Goal: Task Accomplishment & Management: Use online tool/utility

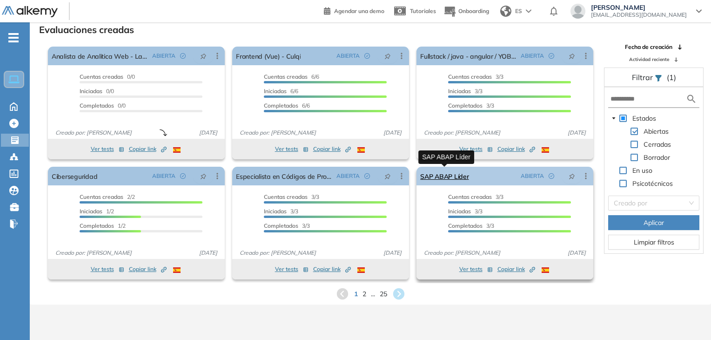
click at [442, 180] on link "SAP ABAP Líder" at bounding box center [444, 176] width 48 height 19
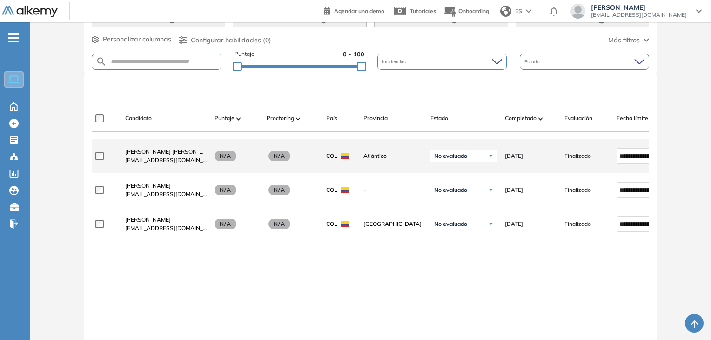
scroll to position [233, 0]
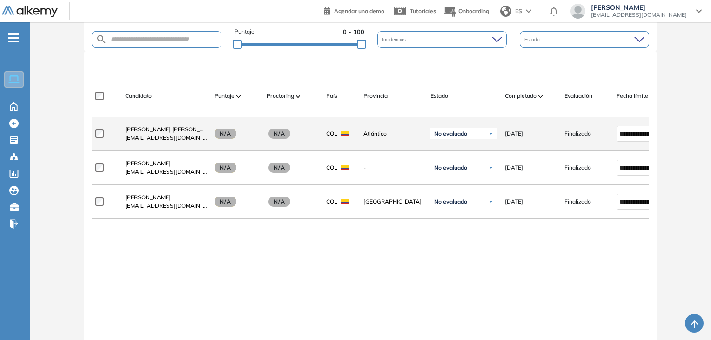
click at [150, 131] on span "[PERSON_NAME] [PERSON_NAME] [PERSON_NAME]" at bounding box center [195, 129] width 140 height 7
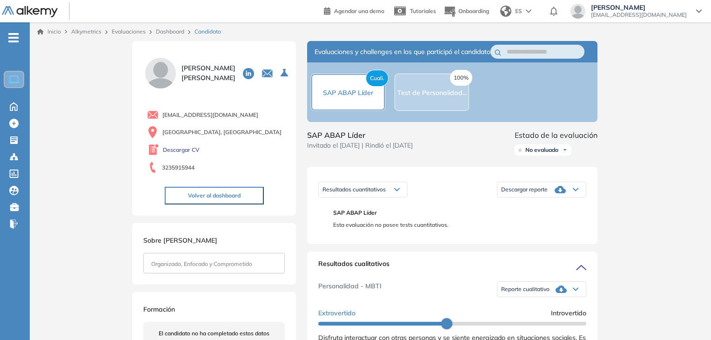
click at [367, 104] on div "Cuali. SAP ABAP Líder" at bounding box center [348, 92] width 74 height 37
click at [442, 105] on div "100% Test de Personalidad..." at bounding box center [432, 92] width 74 height 37
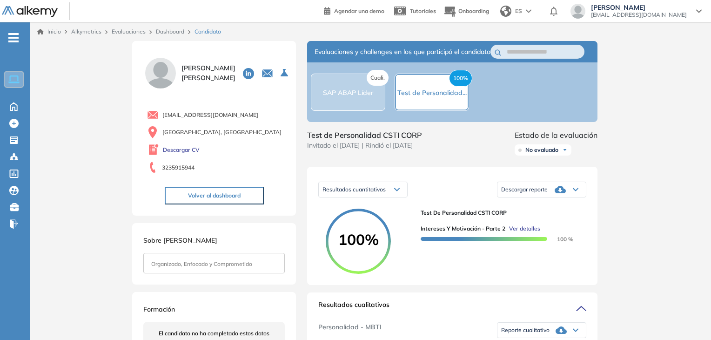
click at [357, 97] on span "SAP ABAP Líder" at bounding box center [348, 92] width 50 height 8
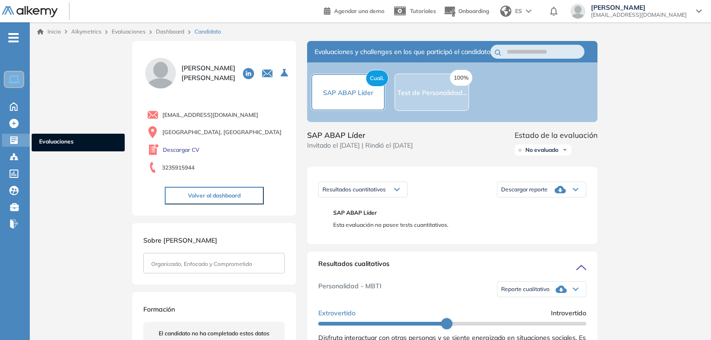
click at [15, 141] on icon at bounding box center [13, 139] width 7 height 7
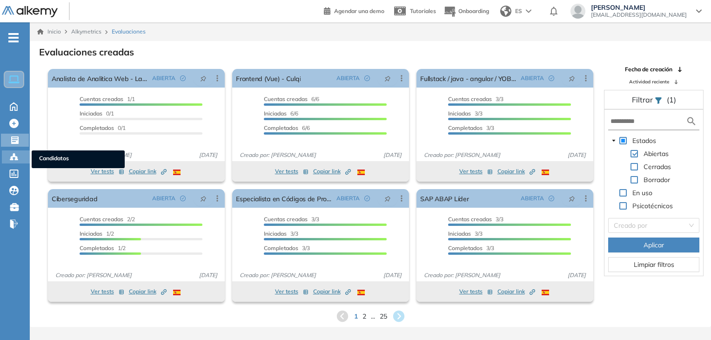
click at [10, 157] on icon at bounding box center [13, 156] width 9 height 9
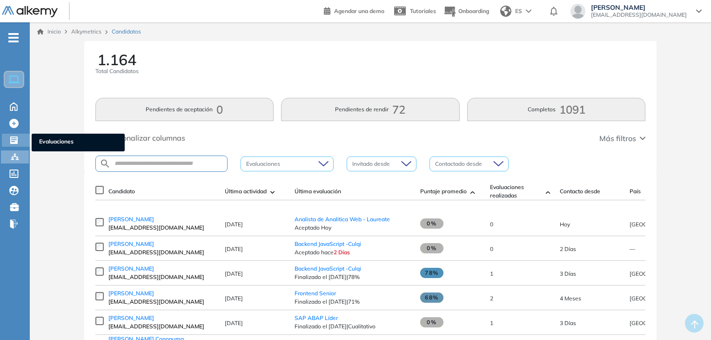
click at [21, 138] on div "Evaluaciones Evaluaciones" at bounding box center [16, 140] width 28 height 13
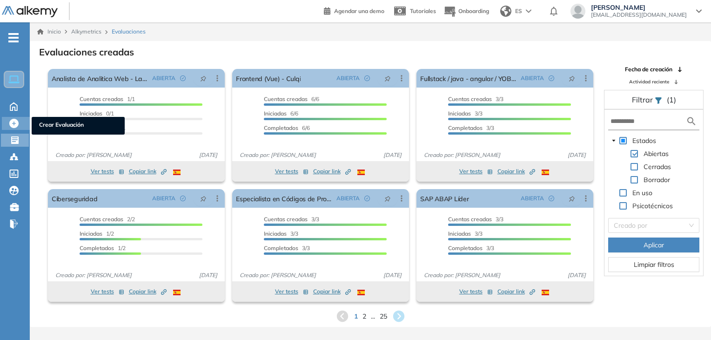
click at [12, 123] on icon at bounding box center [13, 123] width 9 height 9
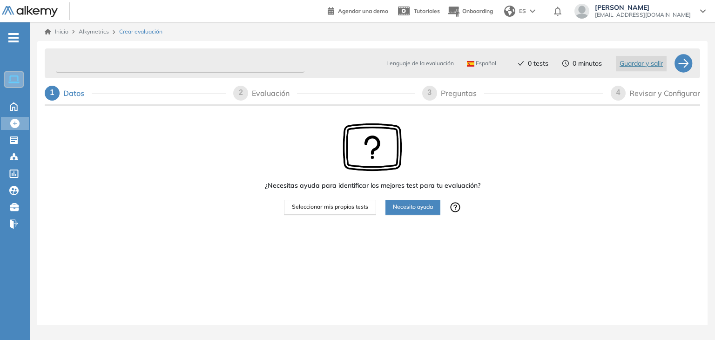
click at [167, 65] on input "text" at bounding box center [180, 63] width 248 height 18
type input "**********"
click at [342, 207] on span "Seleccionar mis propios tests" at bounding box center [330, 206] width 76 height 9
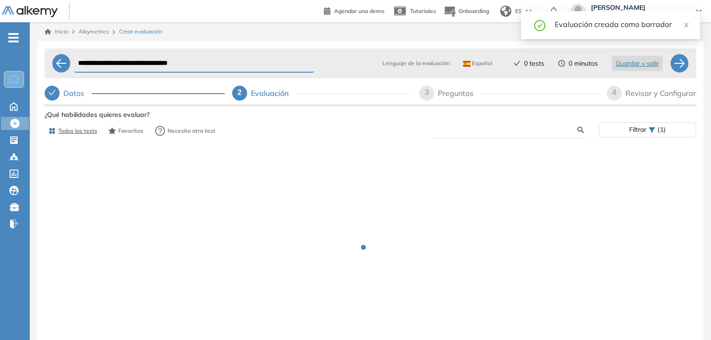
click at [482, 131] on input "text" at bounding box center [509, 130] width 137 height 8
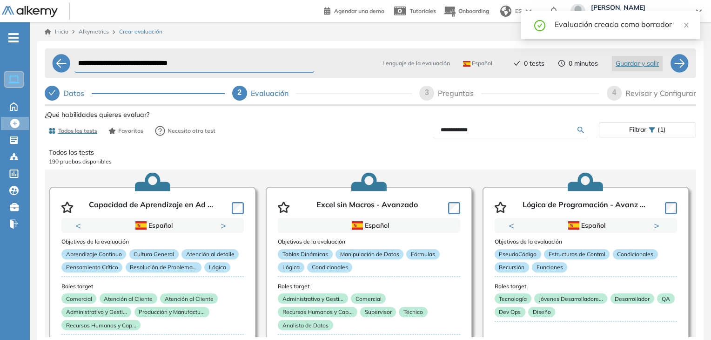
type input "**********"
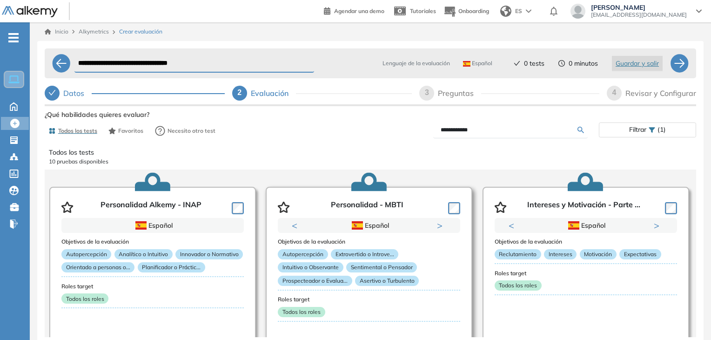
click at [453, 214] on div "Personalidad - MBTI" at bounding box center [369, 205] width 182 height 25
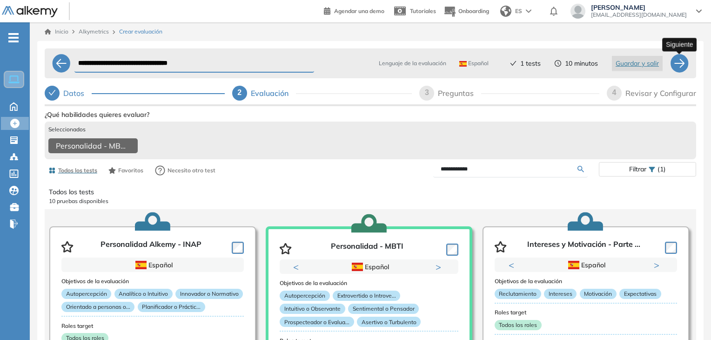
click at [681, 67] on div at bounding box center [679, 63] width 19 height 19
select select "*****"
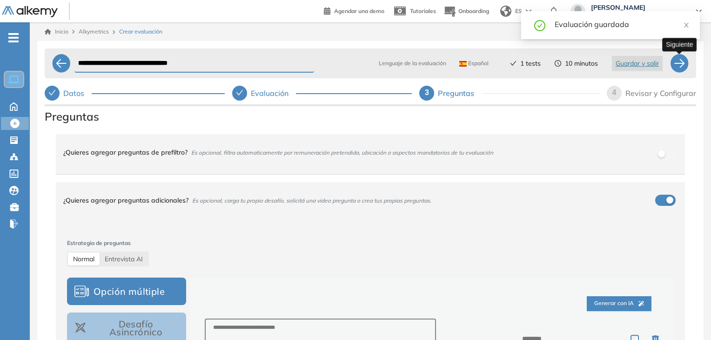
click at [676, 66] on div at bounding box center [679, 63] width 19 height 19
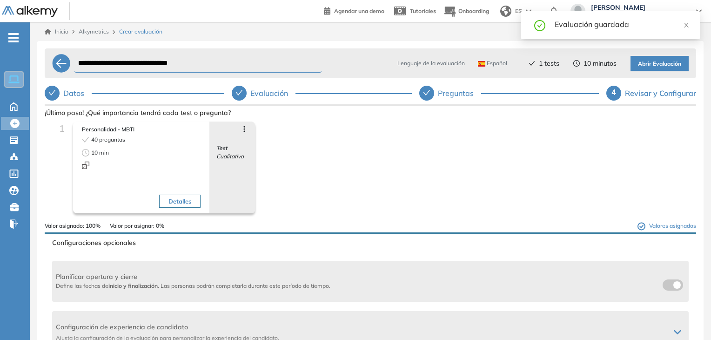
click at [670, 64] on span "Abrir Evaluación" at bounding box center [659, 64] width 43 height 9
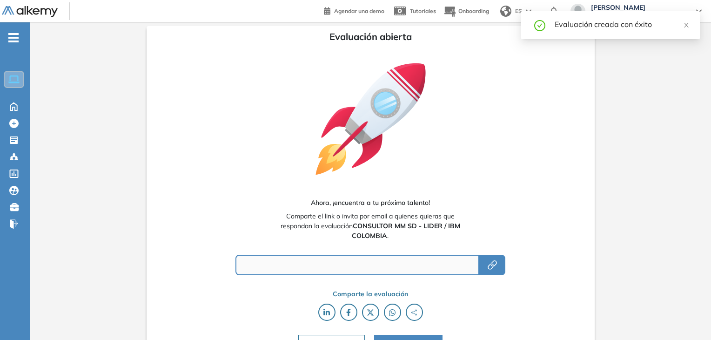
type input "**********"
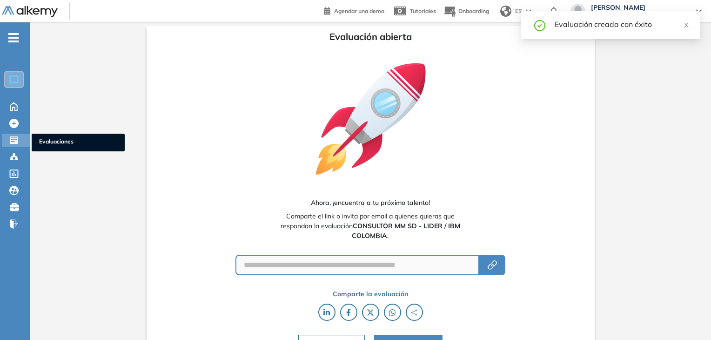
click at [13, 143] on icon at bounding box center [13, 139] width 7 height 7
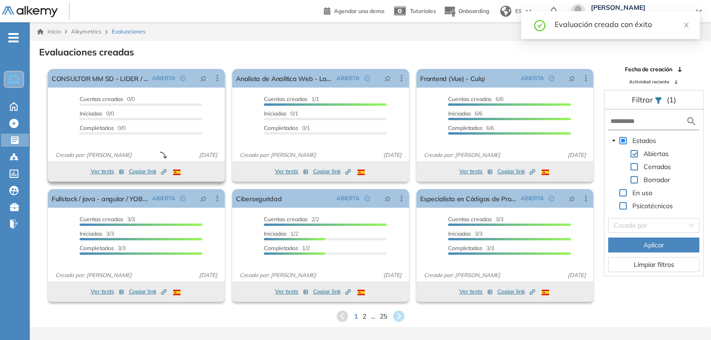
click at [142, 172] on span "Copiar link Created by potrace 1.16, written by [PERSON_NAME] [DATE]-[DATE]" at bounding box center [148, 171] width 38 height 8
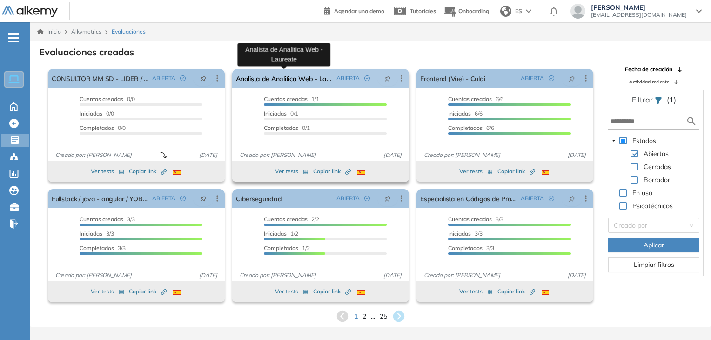
click at [283, 84] on link "Analista de Analitica Web - Laureate" at bounding box center [284, 78] width 97 height 19
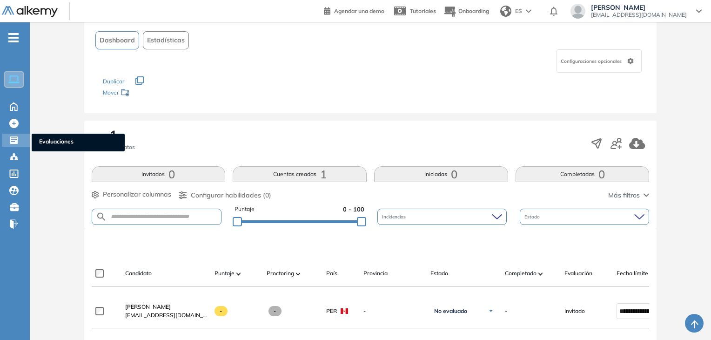
click at [12, 138] on icon at bounding box center [13, 139] width 9 height 9
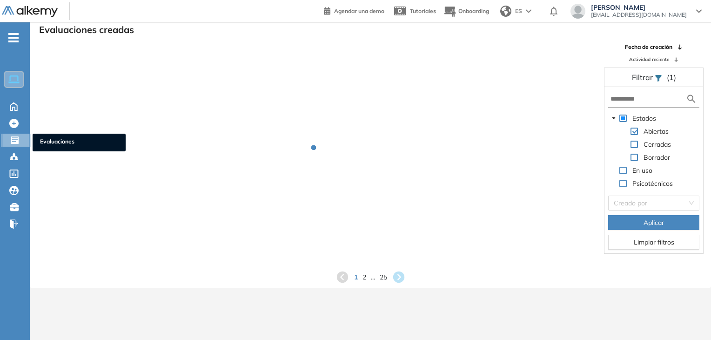
scroll to position [22, 0]
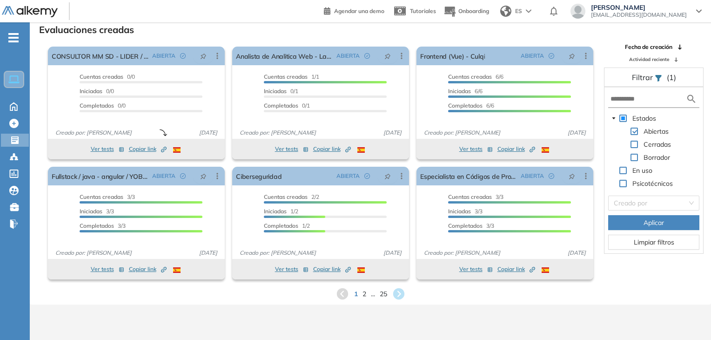
click at [11, 164] on ul "Home Home Crear Evaluación Crear Evaluación Evaluaciones Evaluaciones Candidato…" at bounding box center [15, 134] width 30 height 194
click at [20, 157] on div "Candidatos Candidatos" at bounding box center [16, 156] width 28 height 13
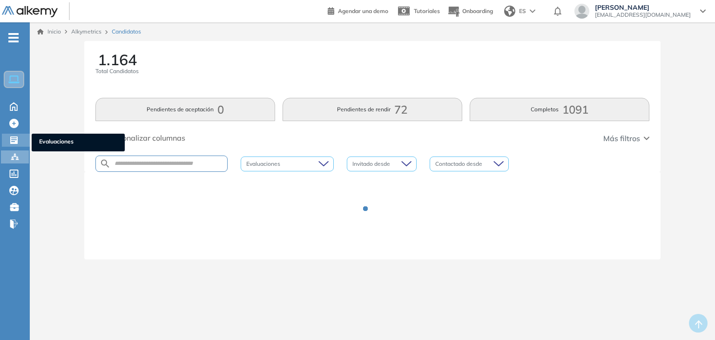
click at [14, 139] on icon at bounding box center [13, 139] width 9 height 9
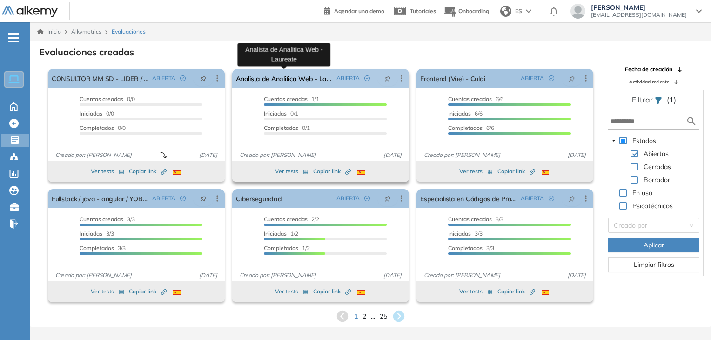
click at [307, 74] on link "Analista de Analitica Web - Laureate" at bounding box center [284, 78] width 97 height 19
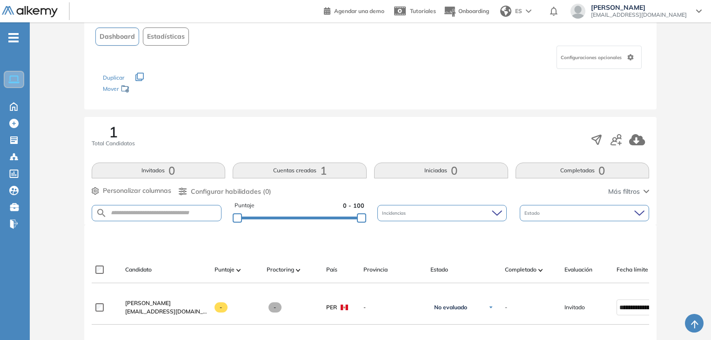
scroll to position [140, 0]
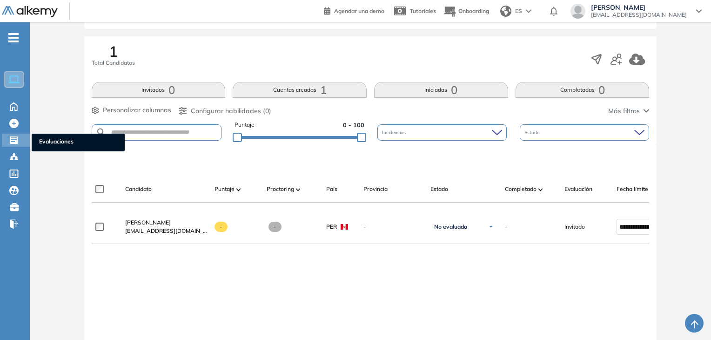
click at [9, 135] on div "Evaluaciones Evaluaciones" at bounding box center [16, 140] width 28 height 13
